Goal: Information Seeking & Learning: Understand process/instructions

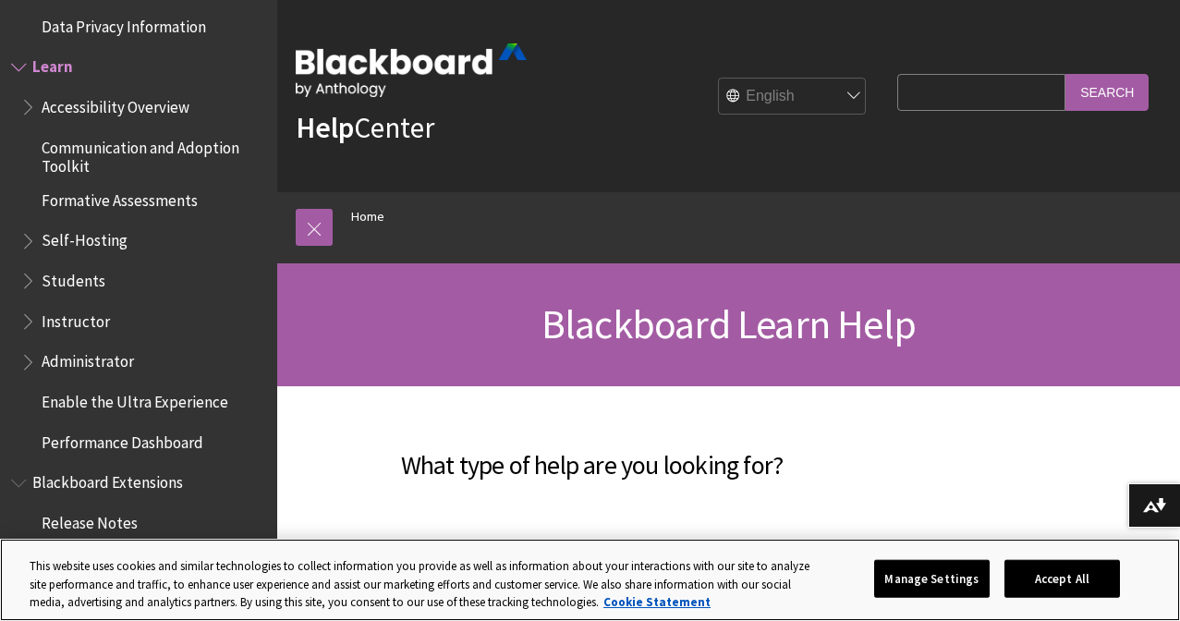
click at [1045, 580] on button "Accept All" at bounding box center [1061, 578] width 115 height 39
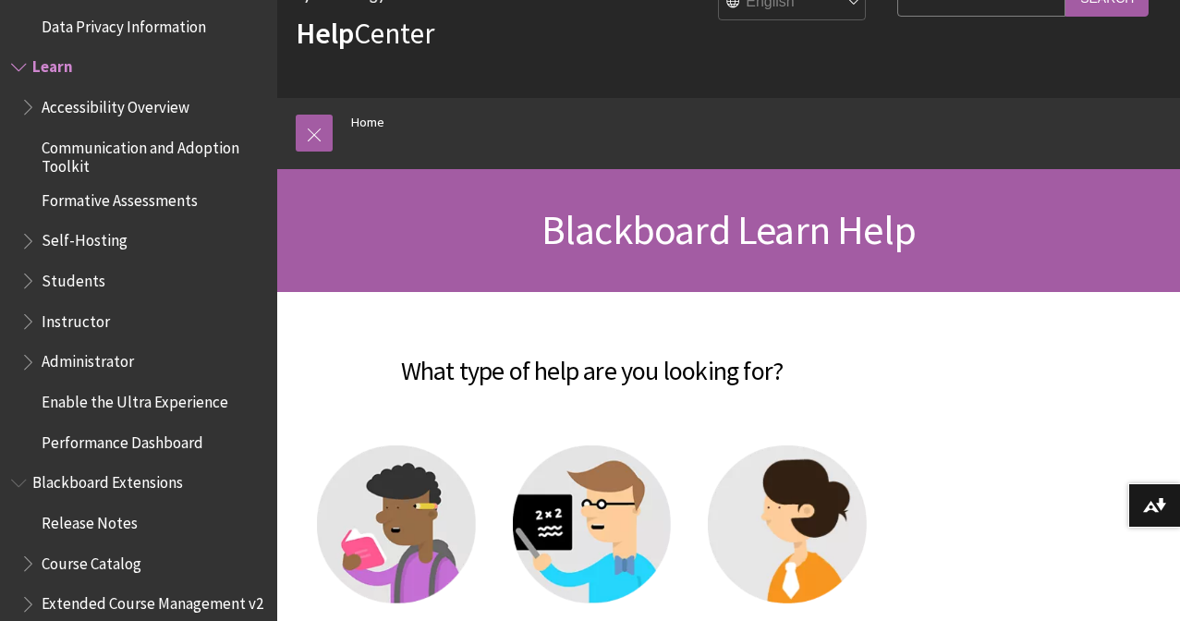
scroll to position [292, 0]
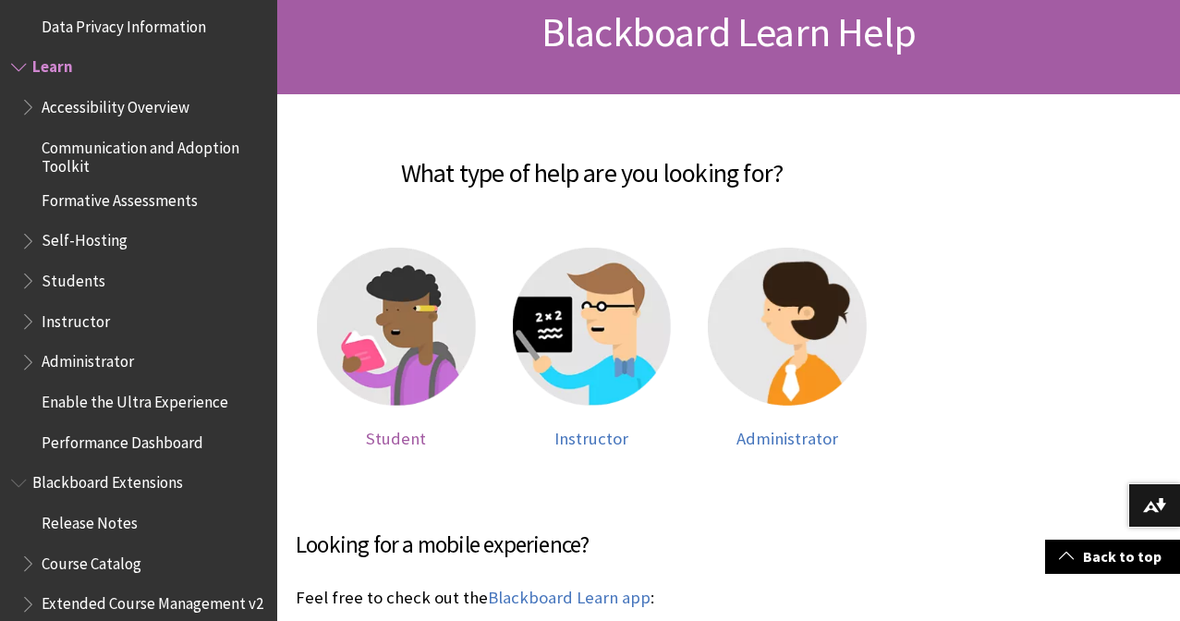
click at [384, 441] on span "Student" at bounding box center [396, 438] width 60 height 21
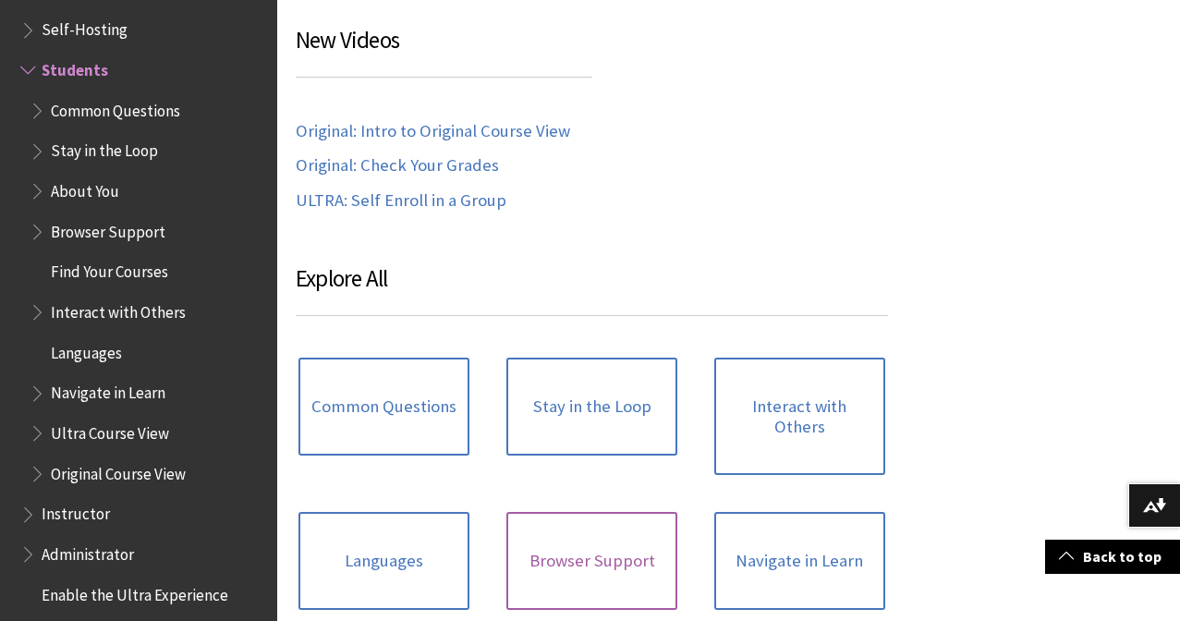
scroll to position [1770, 0]
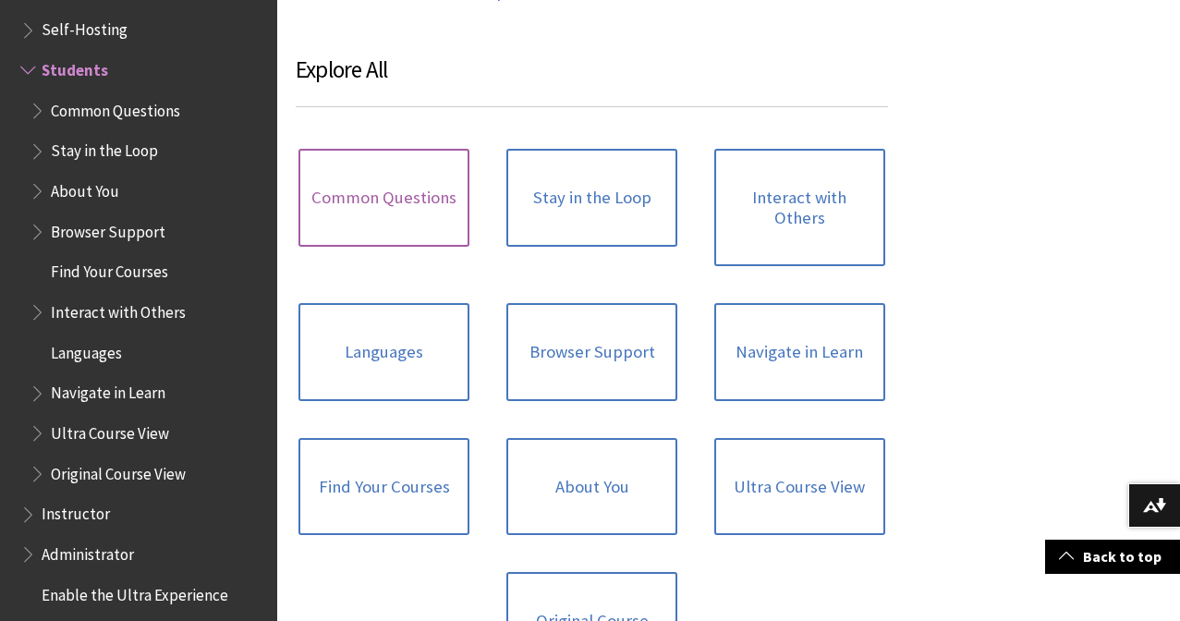
click at [386, 178] on link "Common Questions" at bounding box center [383, 198] width 171 height 98
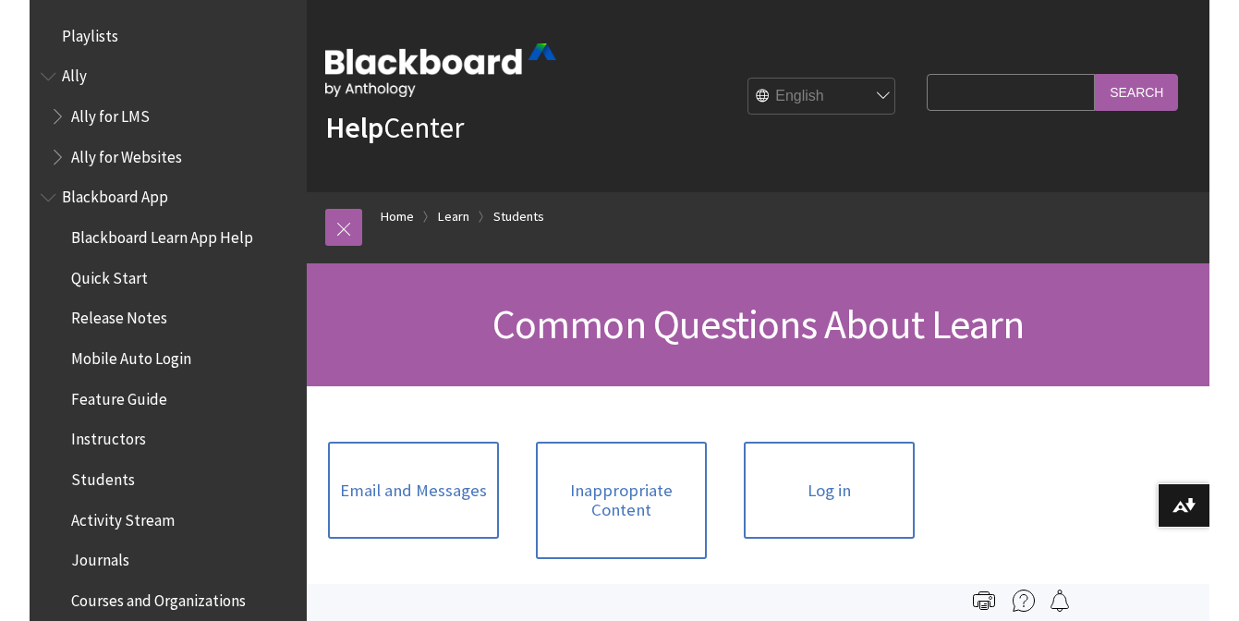
scroll to position [1792, 0]
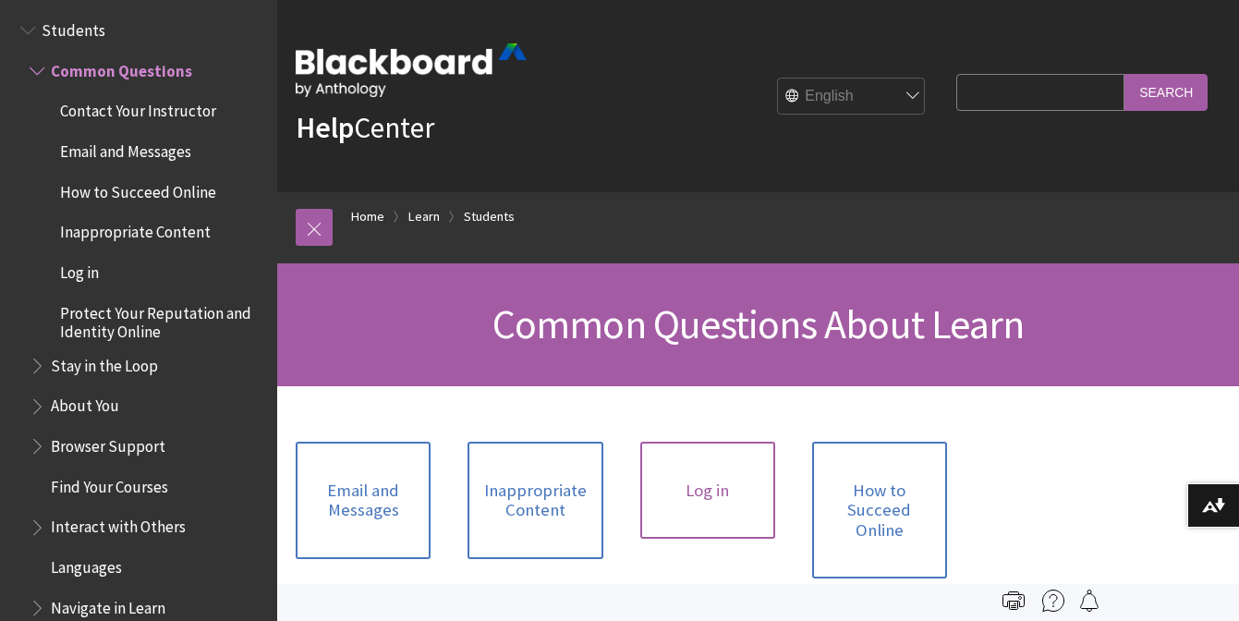
click at [750, 505] on link "Log in" at bounding box center [707, 491] width 135 height 98
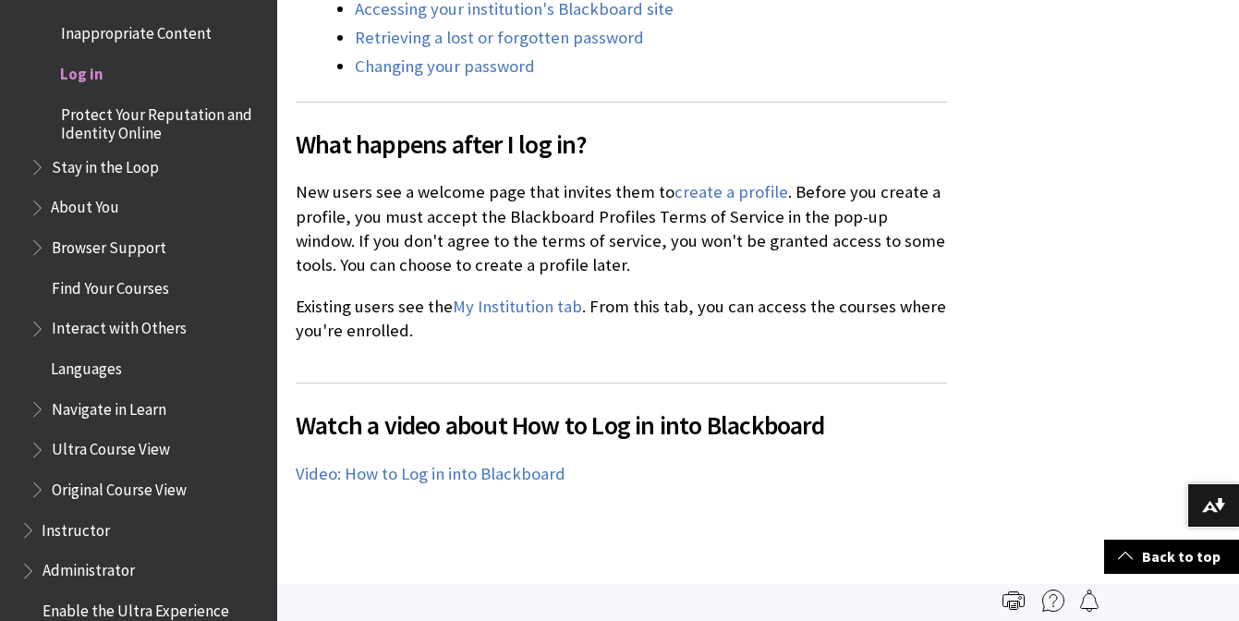
scroll to position [917, 0]
